Goal: Use online tool/utility: Utilize a website feature to perform a specific function

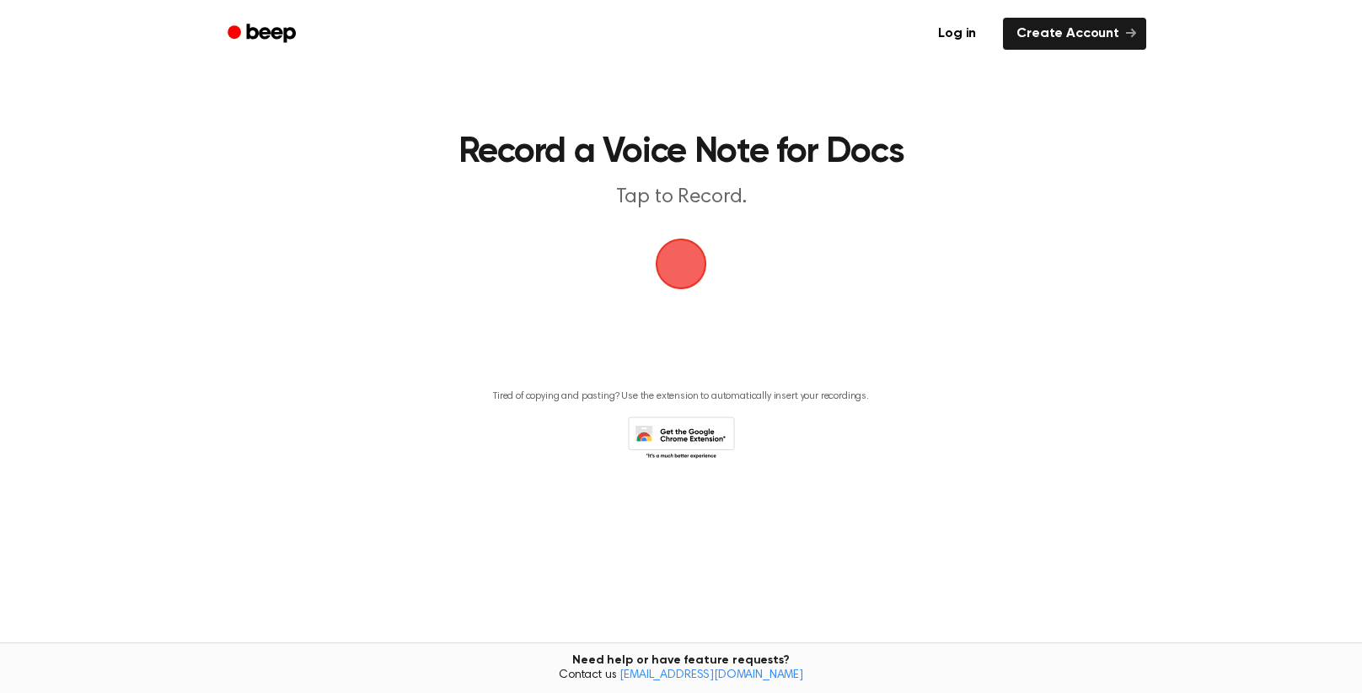
click at [693, 272] on span "button" at bounding box center [680, 263] width 57 height 57
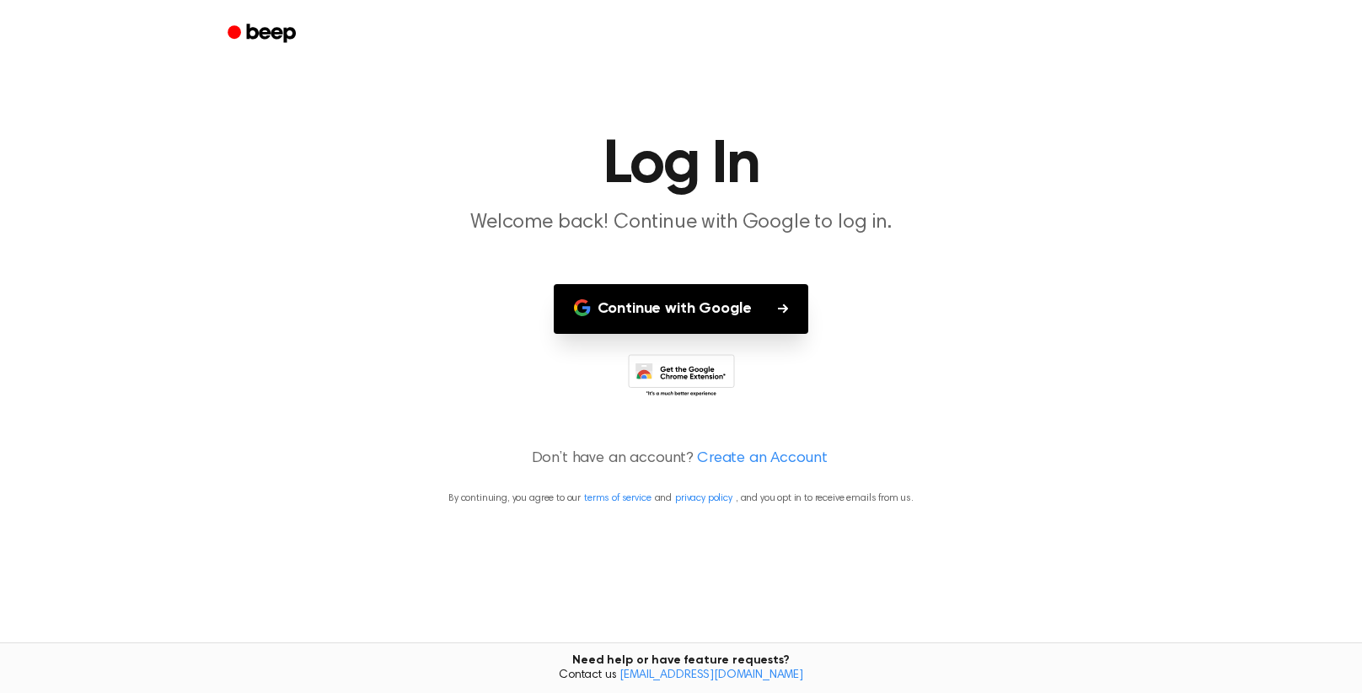
click at [693, 294] on button "Continue with Google" at bounding box center [681, 309] width 255 height 50
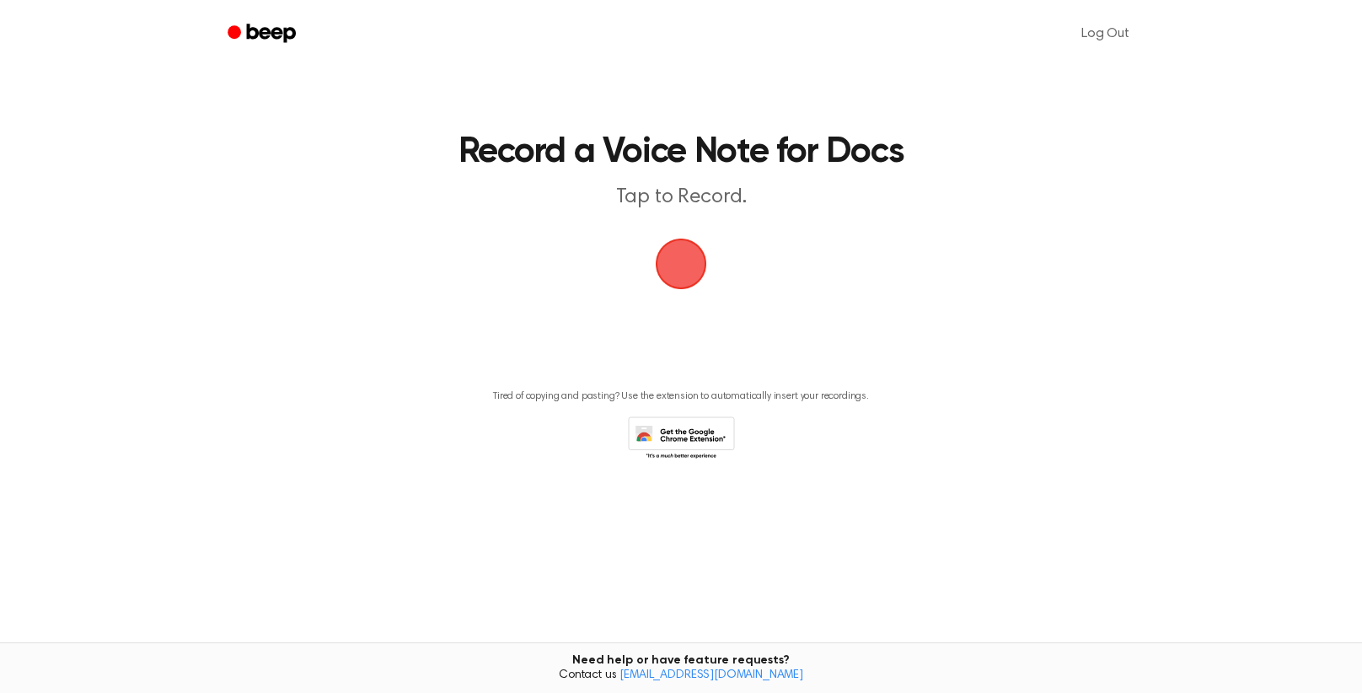
click at [693, 265] on span "button" at bounding box center [680, 263] width 90 height 90
click at [693, 265] on span "button" at bounding box center [680, 263] width 83 height 83
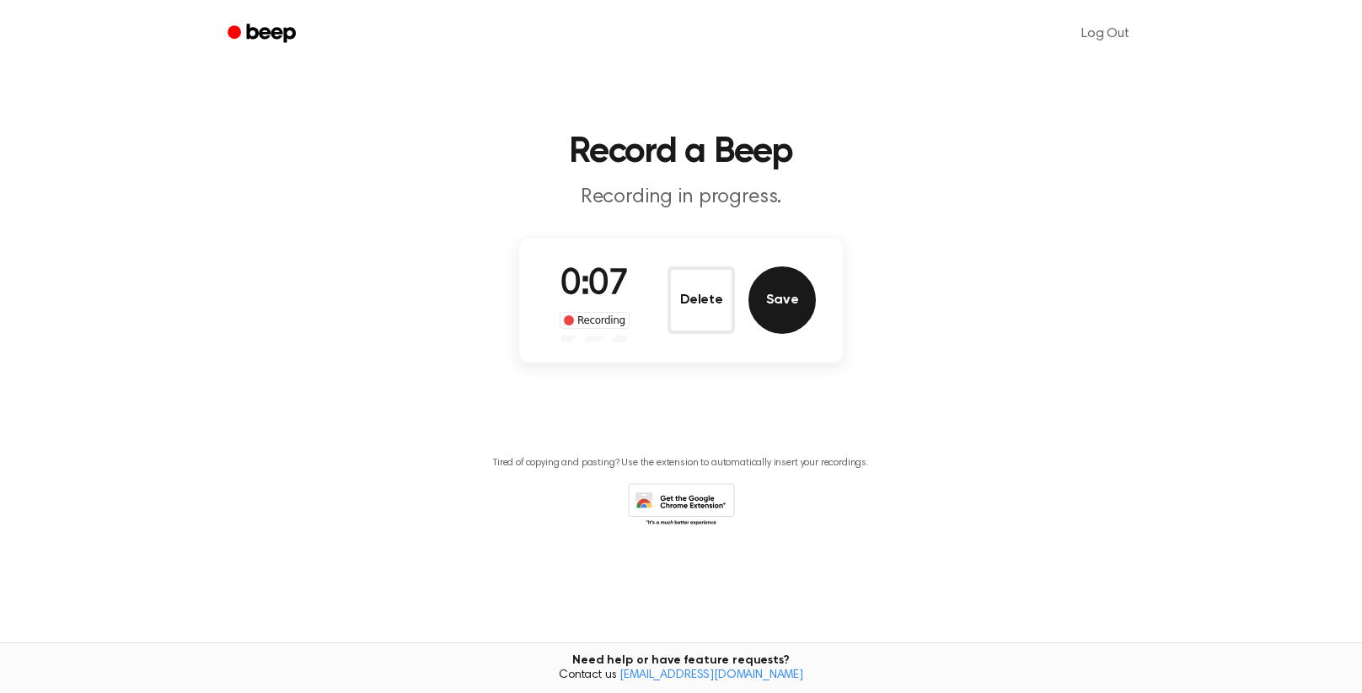
click at [792, 305] on button "Save" at bounding box center [781, 299] width 67 height 67
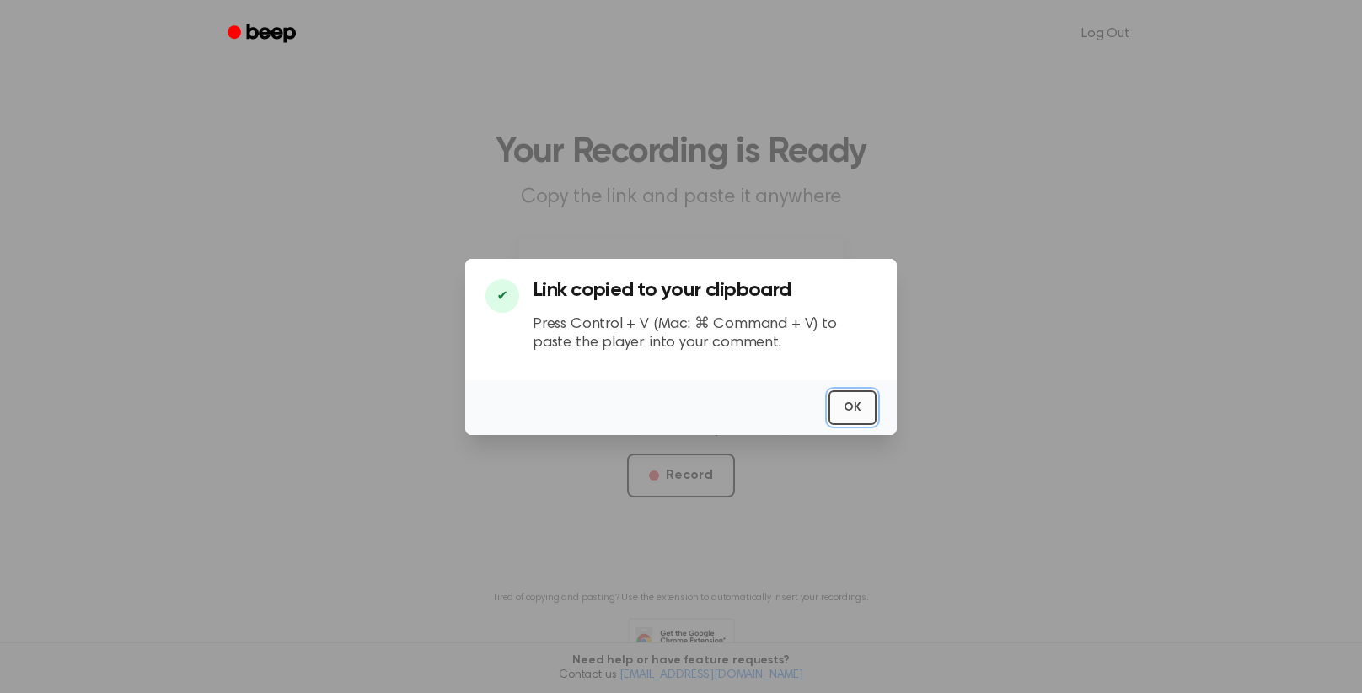
click at [851, 404] on button "OK" at bounding box center [852, 407] width 48 height 35
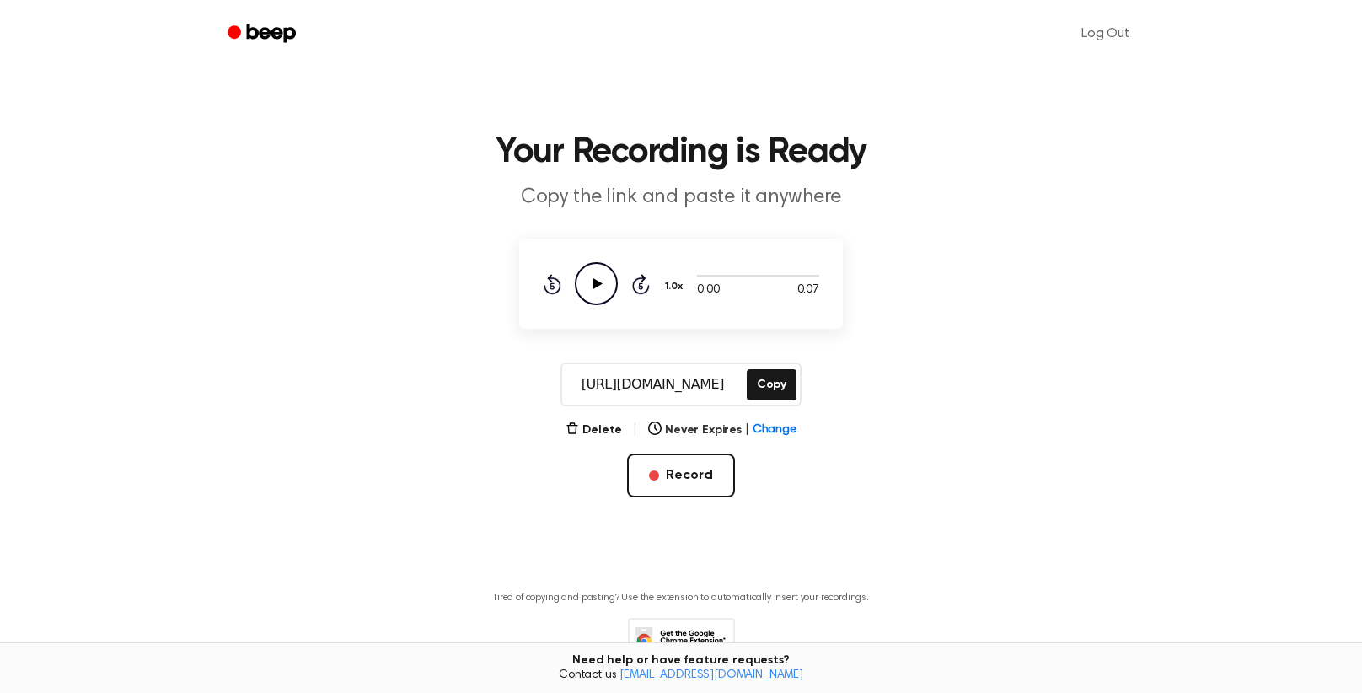
click at [584, 302] on icon "Play Audio" at bounding box center [596, 283] width 43 height 43
click at [612, 426] on button "Delete" at bounding box center [593, 430] width 56 height 18
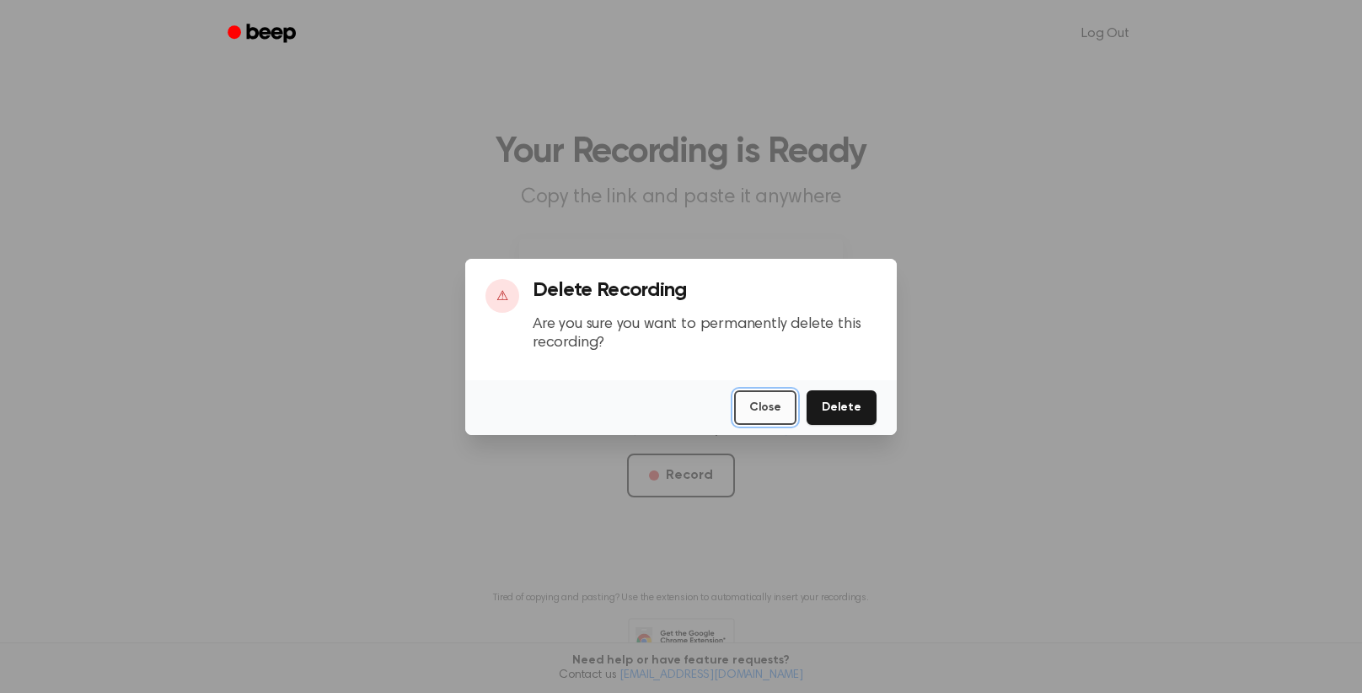
click at [770, 410] on button "Close" at bounding box center [765, 407] width 62 height 35
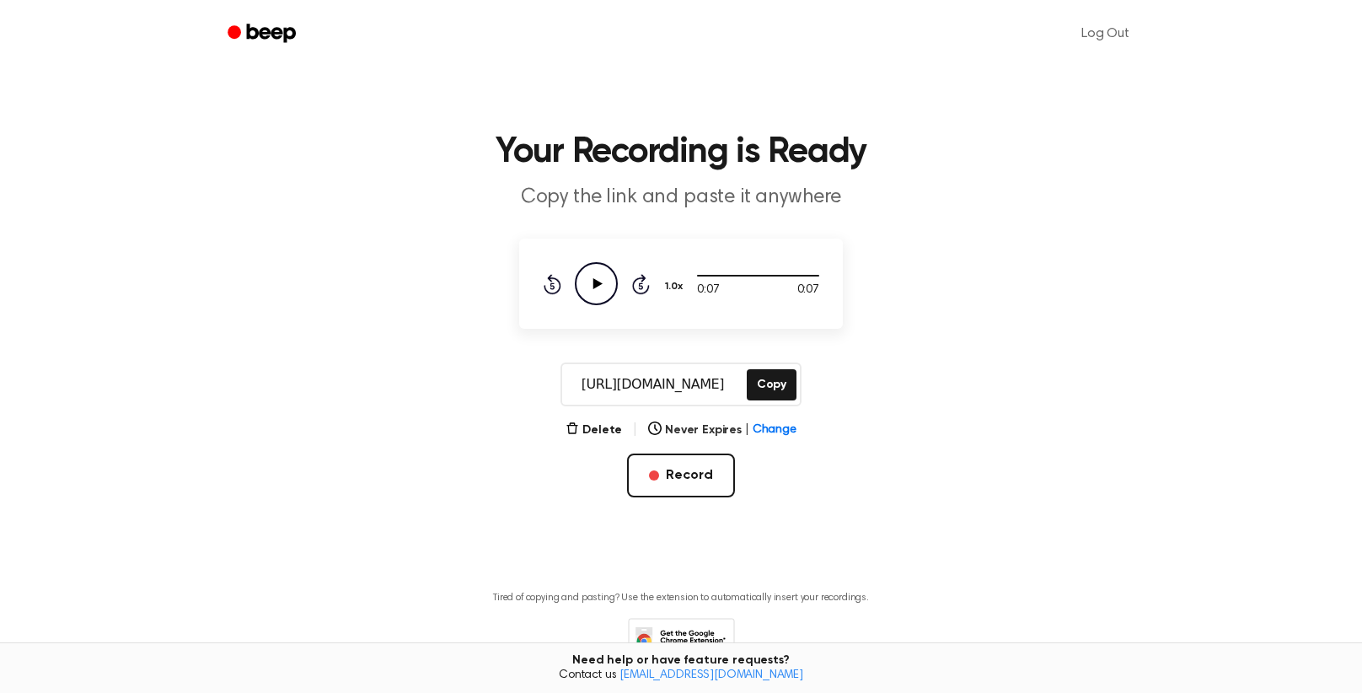
click at [770, 410] on main "Your Recording is Ready Copy the link and paste it anywhere 0:07 0:07 Your brow…" at bounding box center [681, 355] width 1362 height 711
click at [779, 381] on button "Copy" at bounding box center [772, 384] width 50 height 31
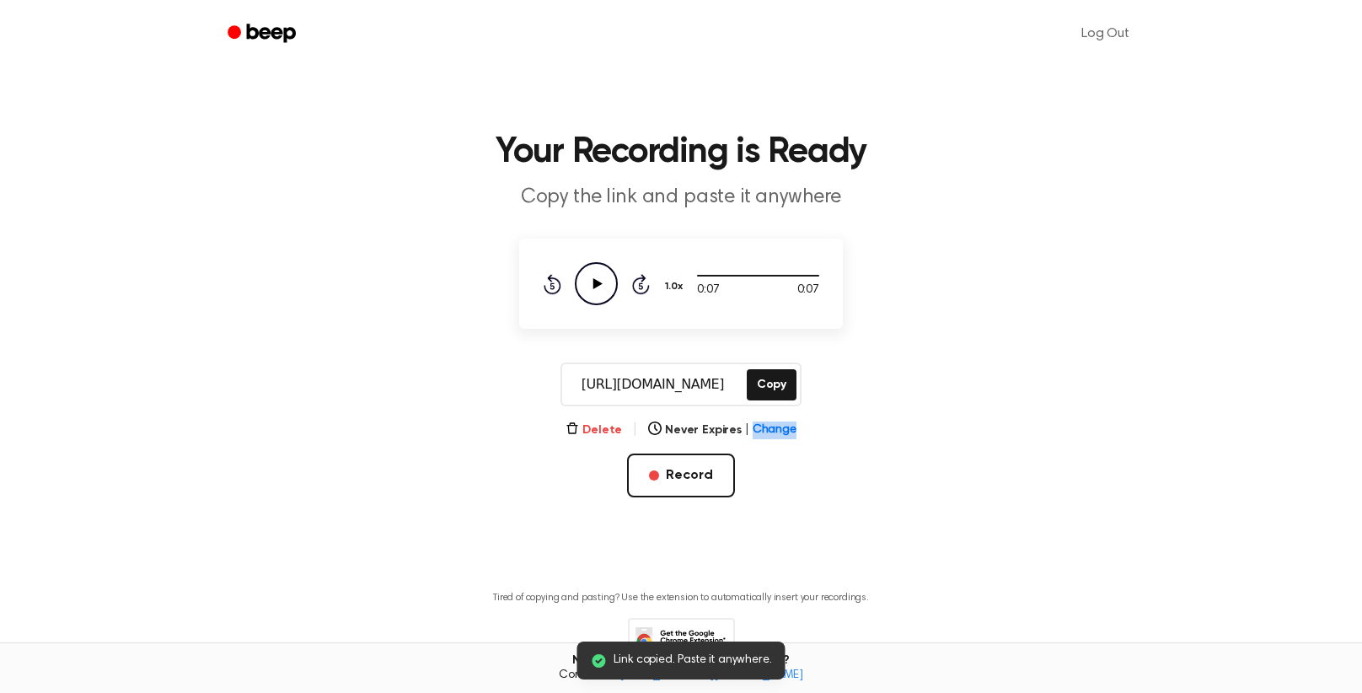
click at [610, 426] on button "Delete" at bounding box center [593, 430] width 56 height 18
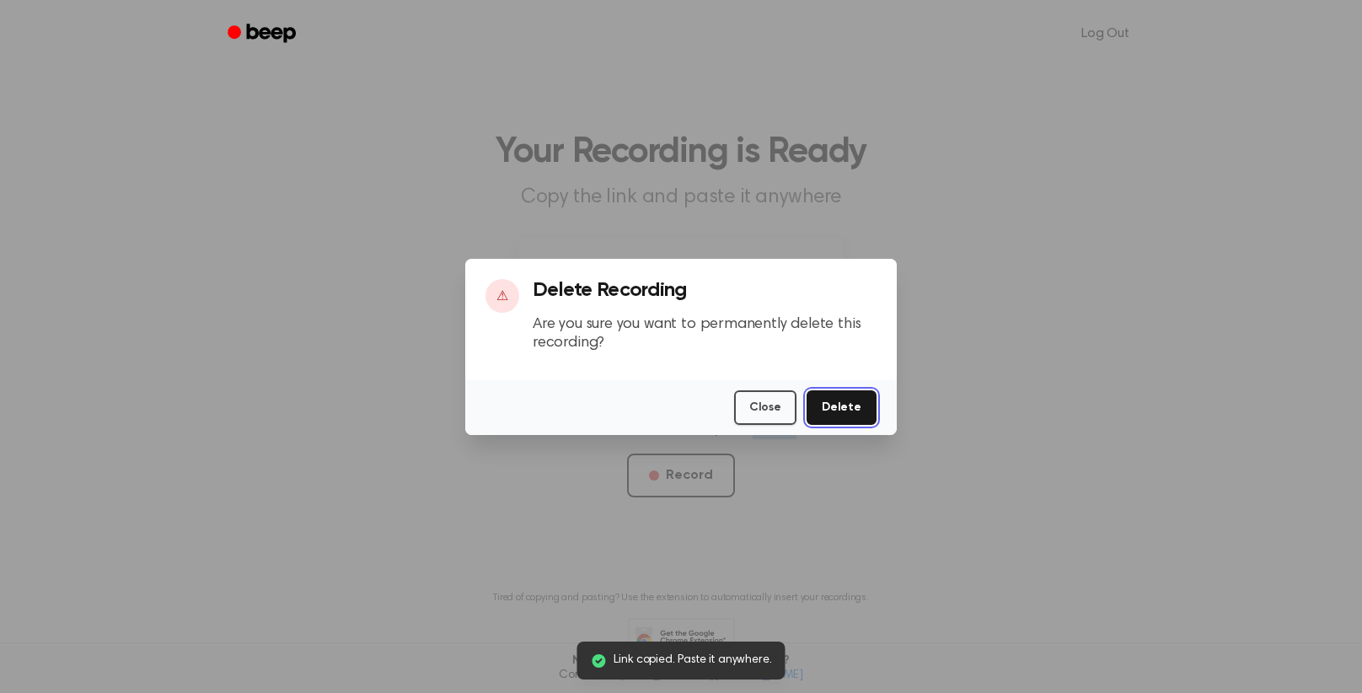
click at [858, 399] on button "Delete" at bounding box center [841, 407] width 70 height 35
